Goal: Task Accomplishment & Management: Manage account settings

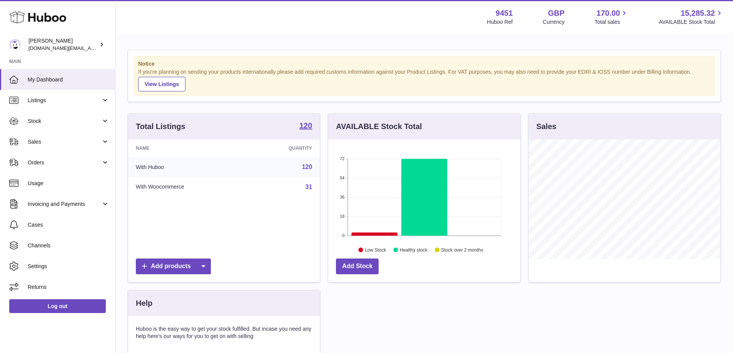
scroll to position [120, 192]
click at [228, 217] on div "Name Quantity With Huboo 120 With Woocommerce 31" at bounding box center [224, 197] width 192 height 115
click at [73, 121] on span "Stock" at bounding box center [64, 121] width 73 height 7
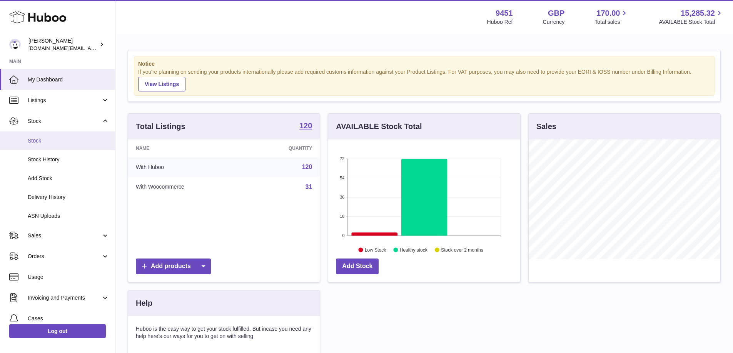
click at [72, 142] on span "Stock" at bounding box center [69, 140] width 82 height 7
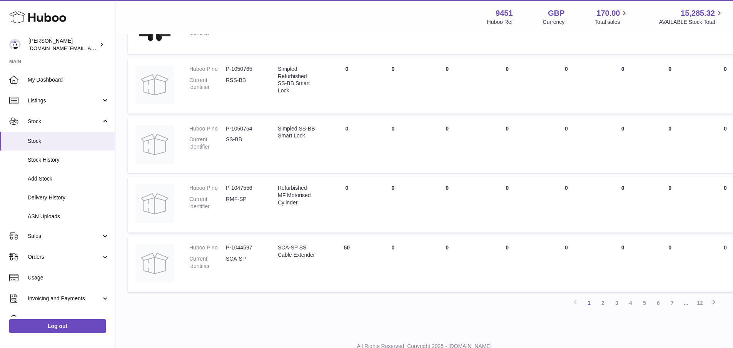
scroll to position [480, 0]
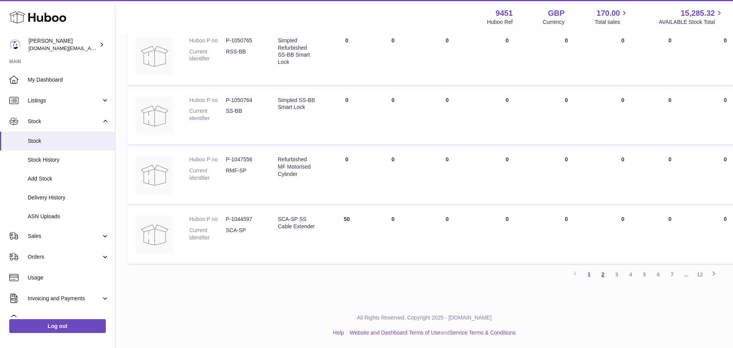
click at [602, 278] on link "2" at bounding box center [603, 274] width 14 height 14
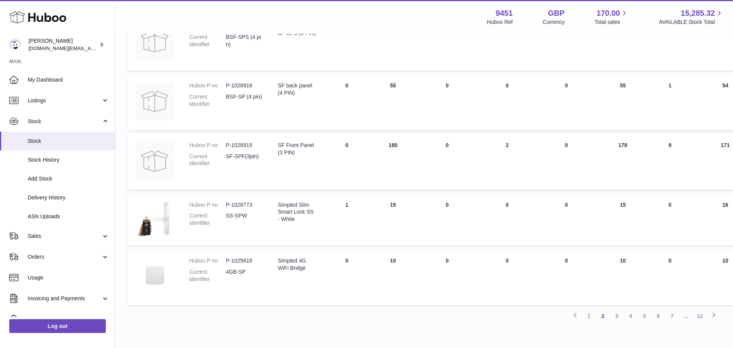
scroll to position [461, 0]
click at [616, 314] on link "3" at bounding box center [617, 313] width 14 height 14
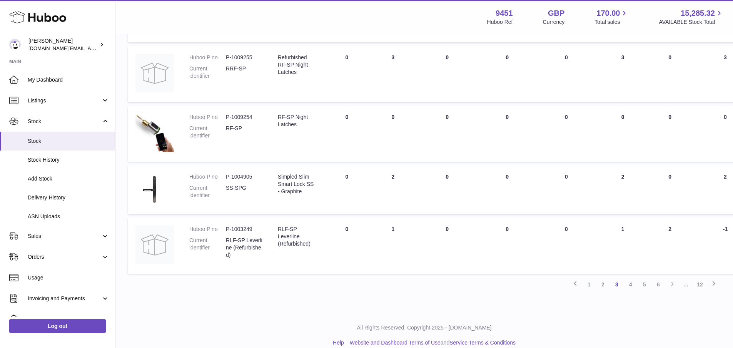
scroll to position [463, 0]
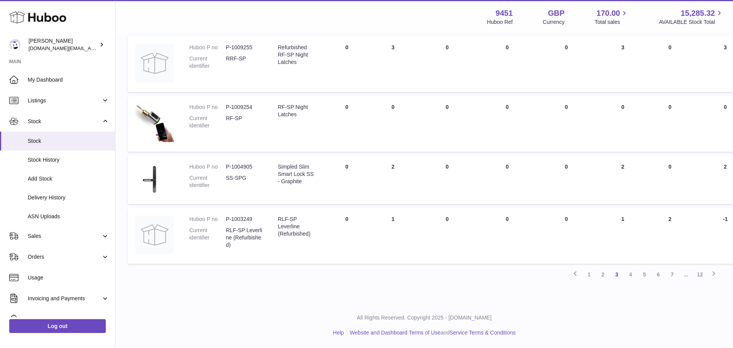
click at [631, 275] on link "4" at bounding box center [630, 274] width 14 height 14
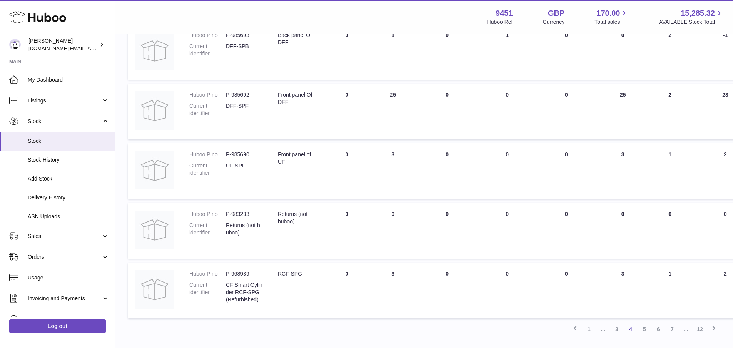
scroll to position [424, 0]
click at [645, 327] on link "5" at bounding box center [644, 328] width 14 height 14
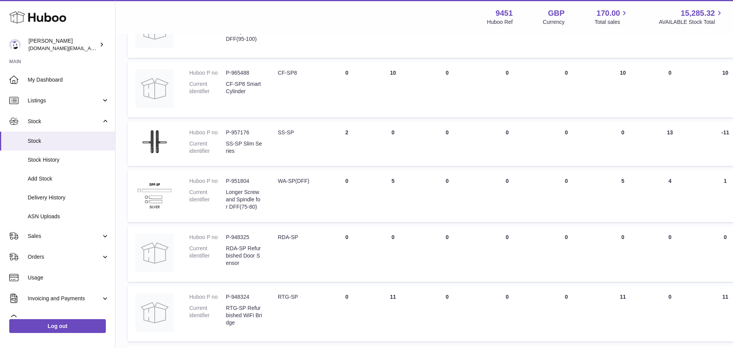
scroll to position [219, 0]
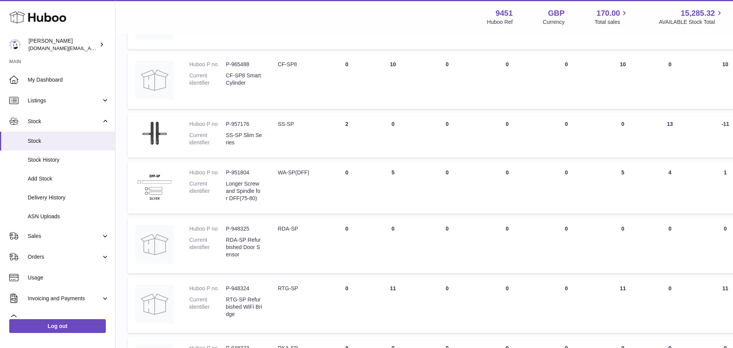
click at [732, 210] on td "30 DAYS PROJECTED 1" at bounding box center [725, 187] width 69 height 52
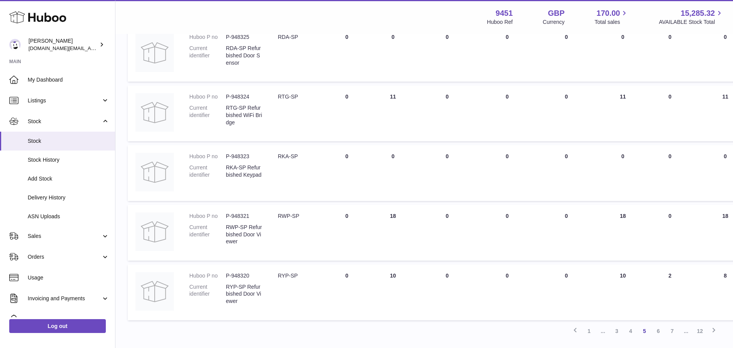
scroll to position [416, 0]
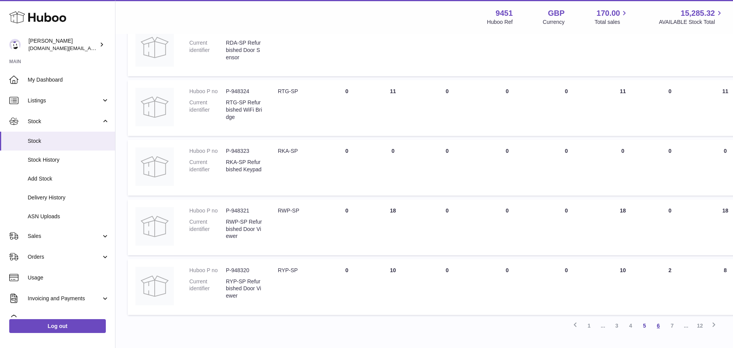
click at [657, 327] on link "6" at bounding box center [658, 325] width 14 height 14
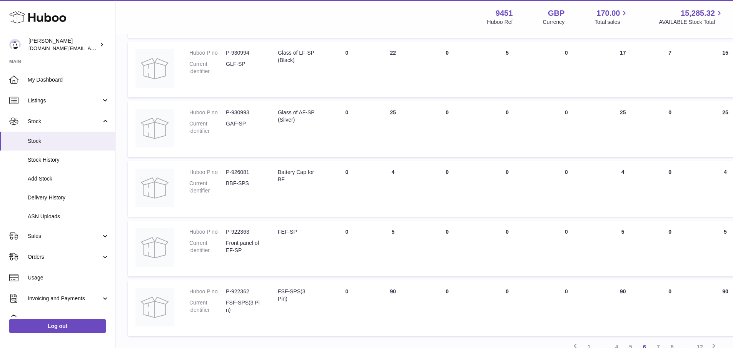
scroll to position [421, 0]
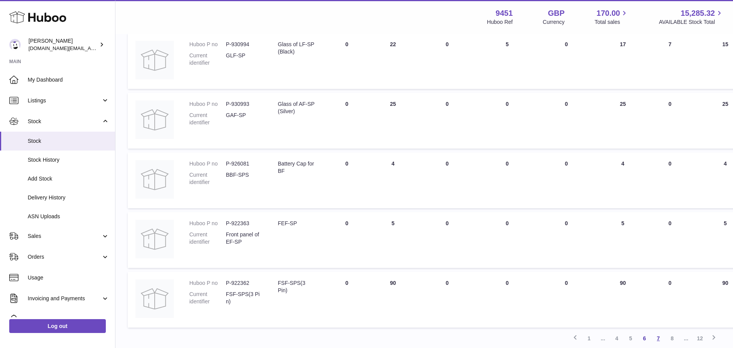
click at [658, 338] on link "7" at bounding box center [658, 338] width 14 height 14
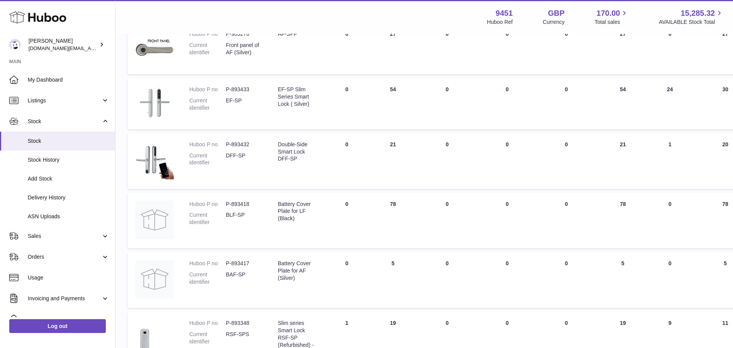
scroll to position [243, 0]
click at [731, 228] on td "30 DAYS PROJECTED 78" at bounding box center [725, 219] width 69 height 56
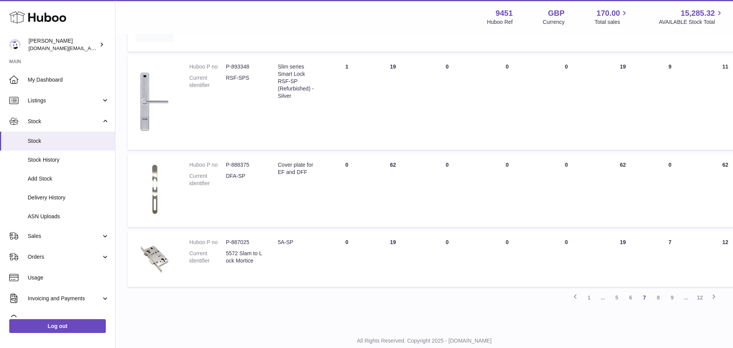
scroll to position [507, 0]
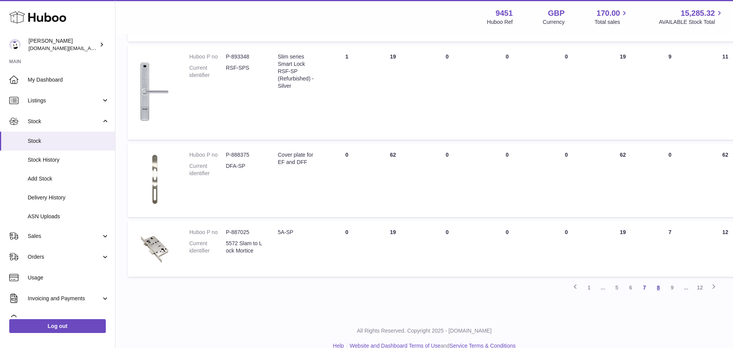
click at [661, 287] on link "8" at bounding box center [658, 287] width 14 height 14
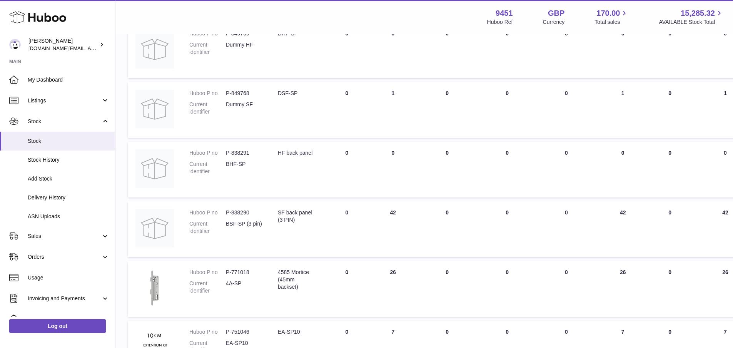
scroll to position [248, 0]
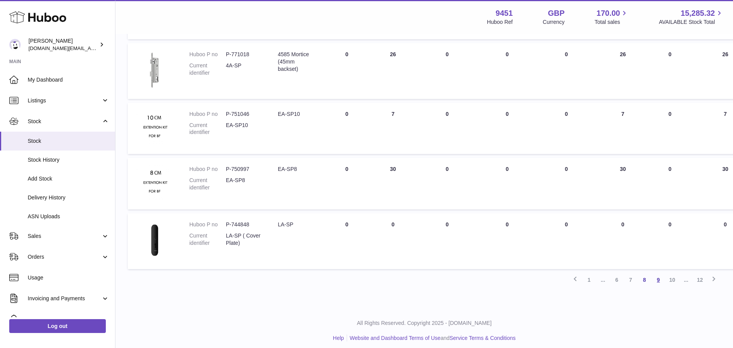
click at [658, 281] on link "9" at bounding box center [658, 280] width 14 height 14
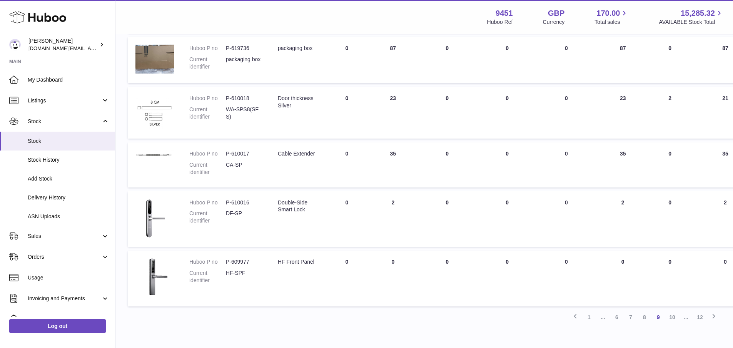
scroll to position [397, 0]
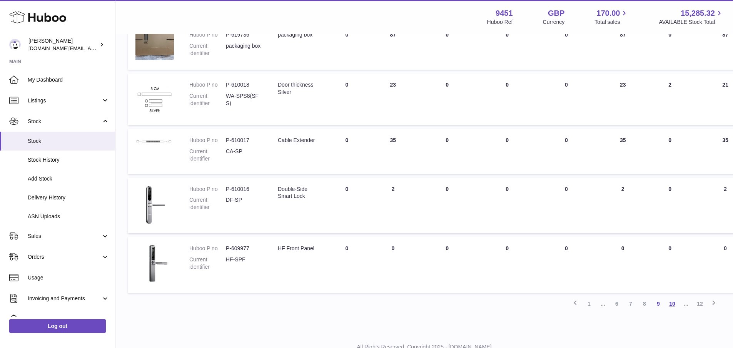
click at [669, 307] on link "10" at bounding box center [672, 303] width 14 height 14
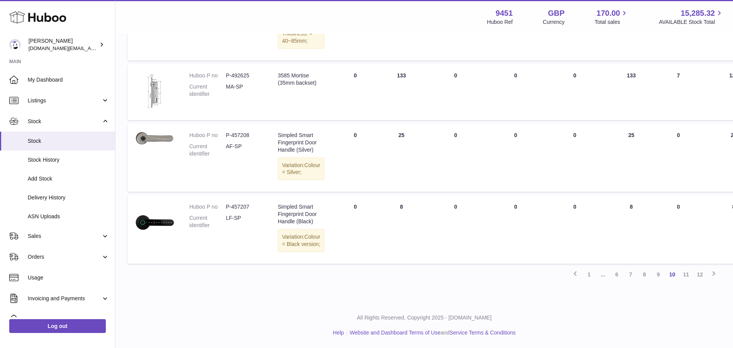
scroll to position [574, 0]
click at [686, 281] on link "11" at bounding box center [686, 274] width 14 height 14
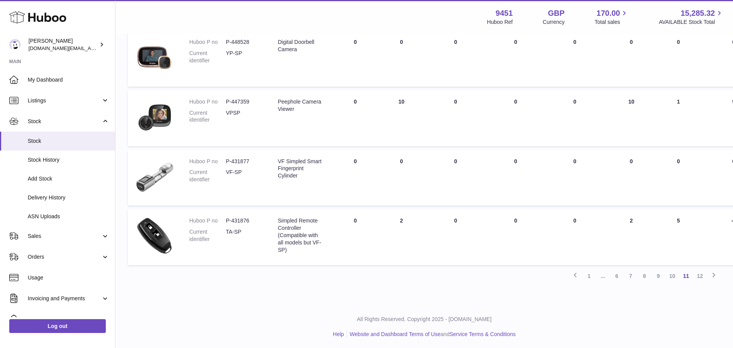
scroll to position [491, 0]
click at [694, 281] on link "12" at bounding box center [700, 274] width 14 height 14
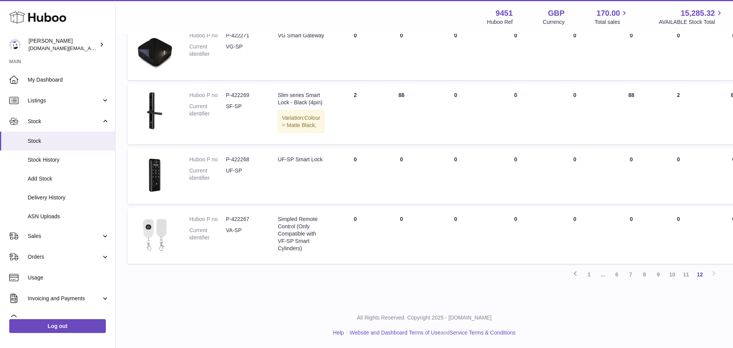
scroll to position [528, 0]
